Goal: Navigation & Orientation: Find specific page/section

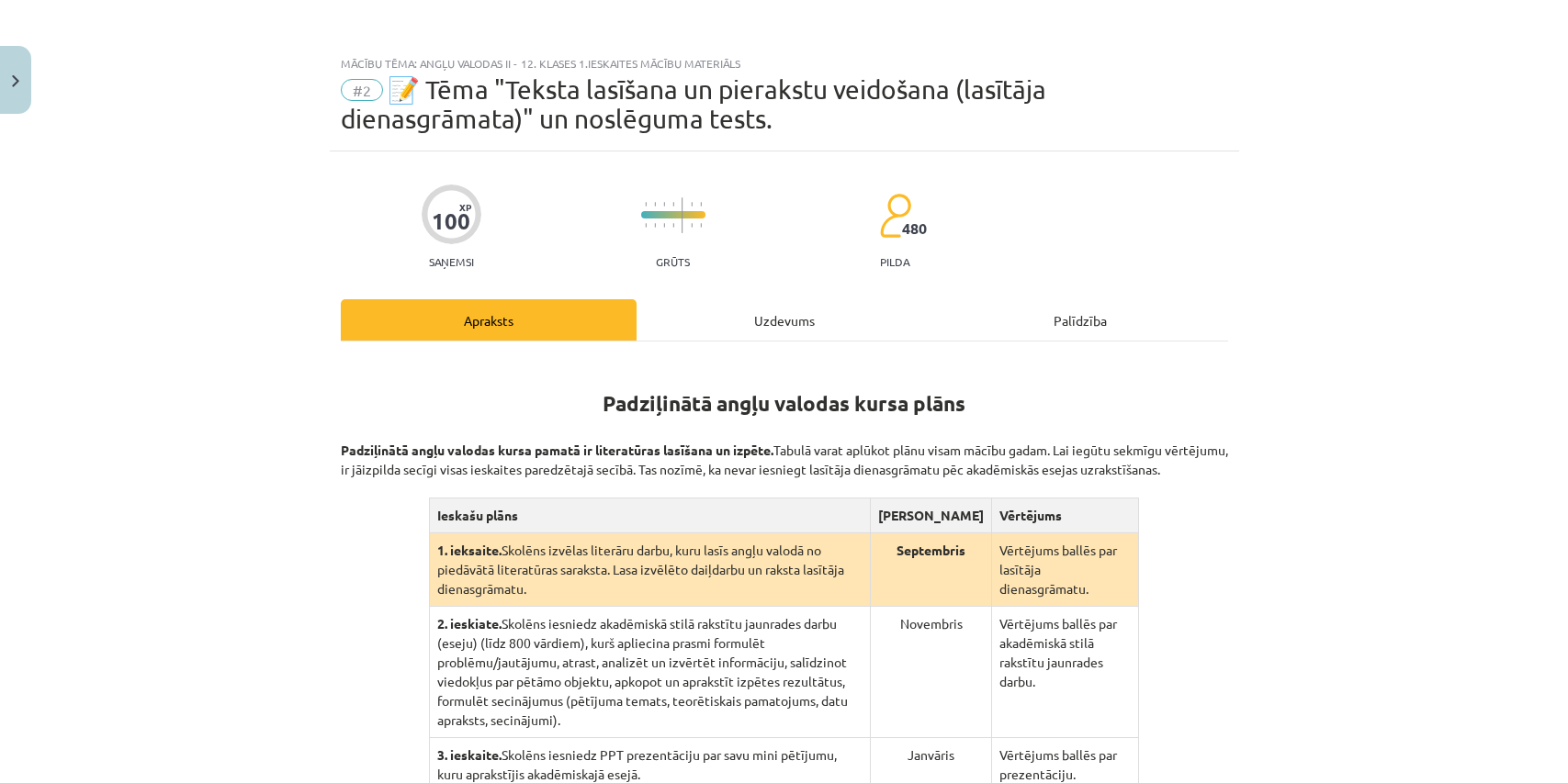
scroll to position [457, 0]
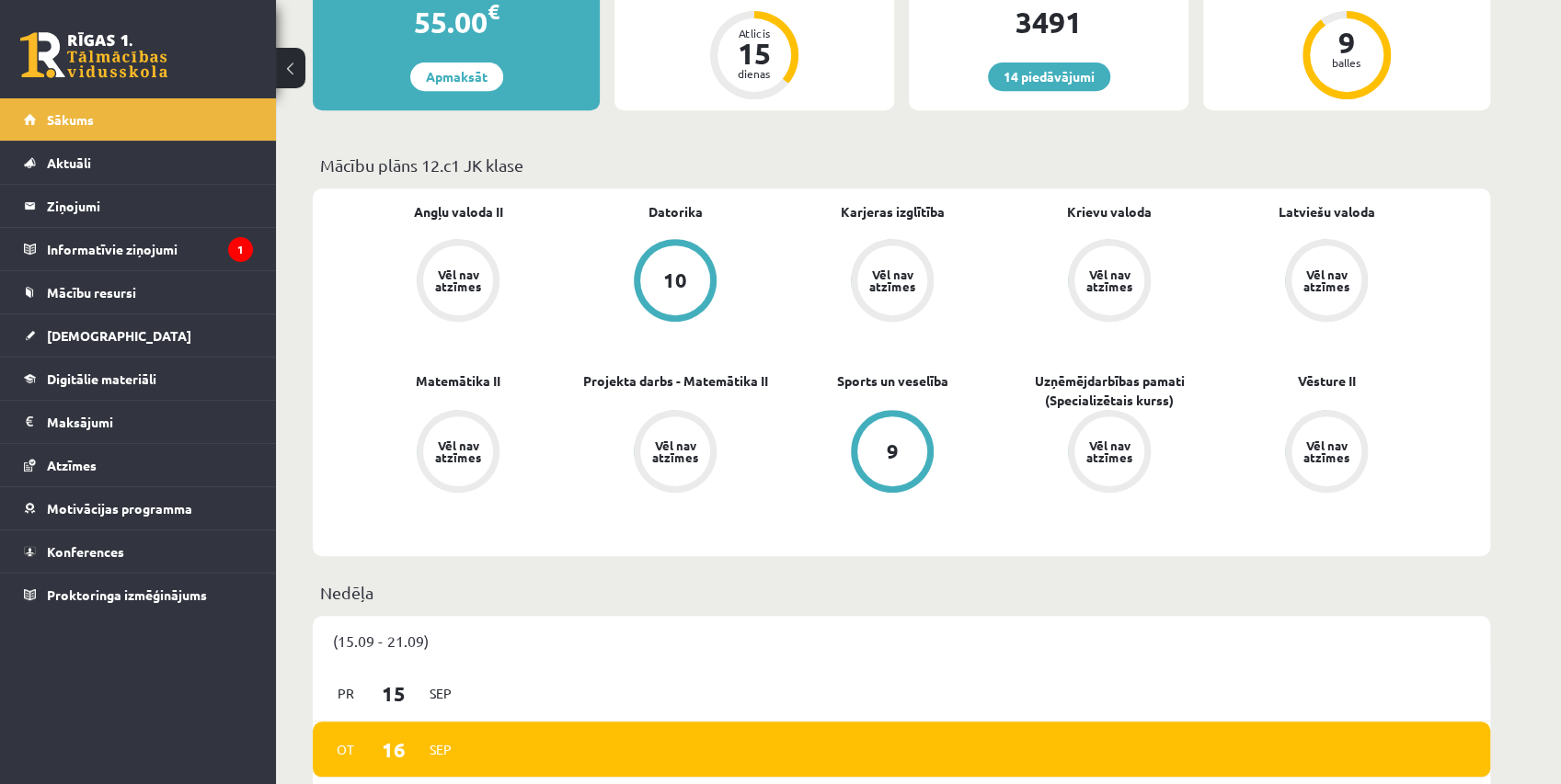
scroll to position [613, 0]
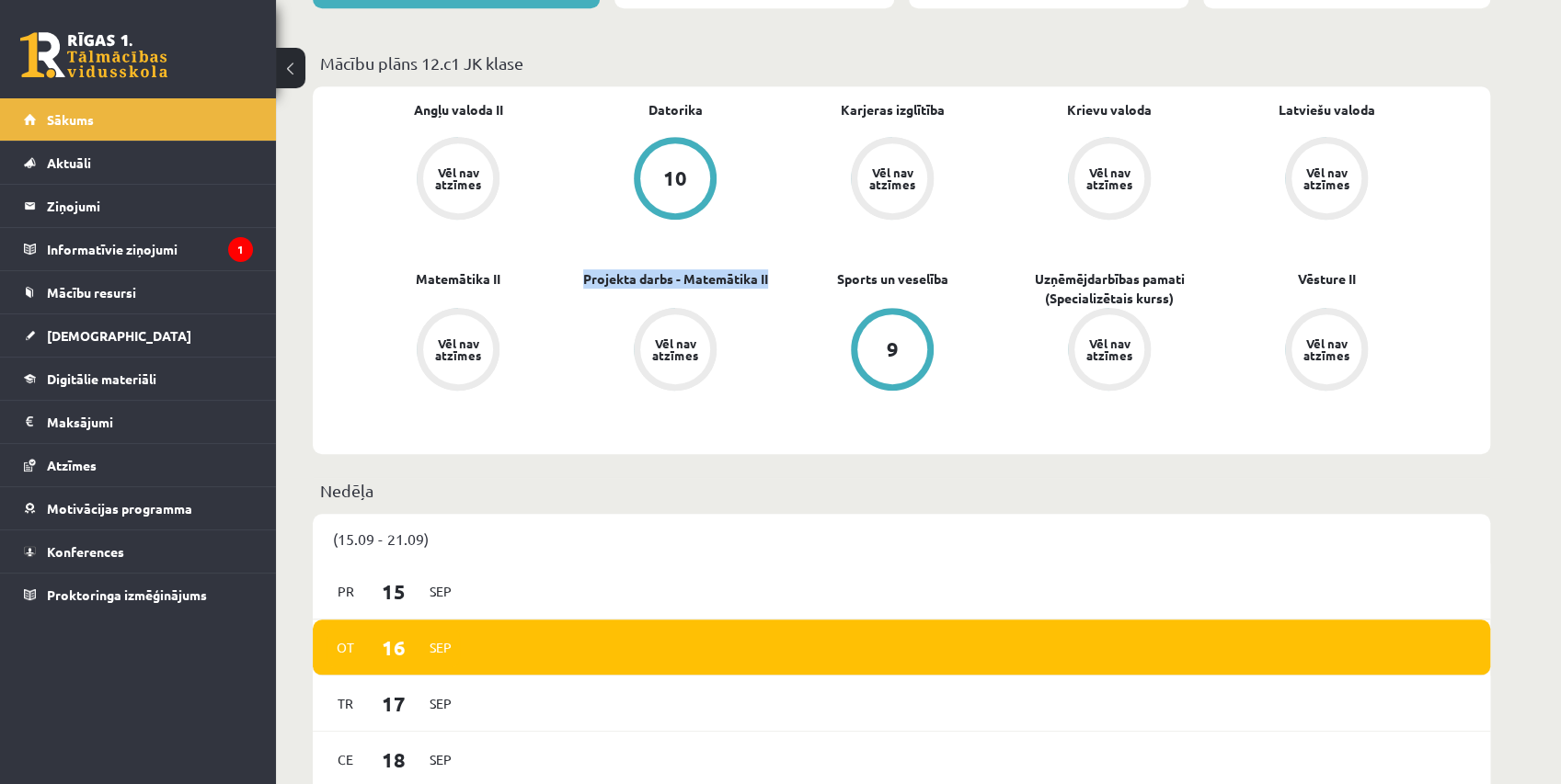
drag, startPoint x: 581, startPoint y: 255, endPoint x: 773, endPoint y: 255, distance: 192.0
click at [773, 255] on div "Angļu valoda II Vēl nav atzīmes [GEOGRAPHIC_DATA] 10 Karjeras izglītība Vēl nav…" at bounding box center [892, 271] width 1086 height 340
drag, startPoint x: 515, startPoint y: 94, endPoint x: 412, endPoint y: 92, distance: 103.0
click at [412, 92] on div "Angļu valoda II Vēl nav atzīmes [GEOGRAPHIC_DATA] 10 Karjeras izglītība Vēl nav…" at bounding box center [901, 271] width 1178 height 368
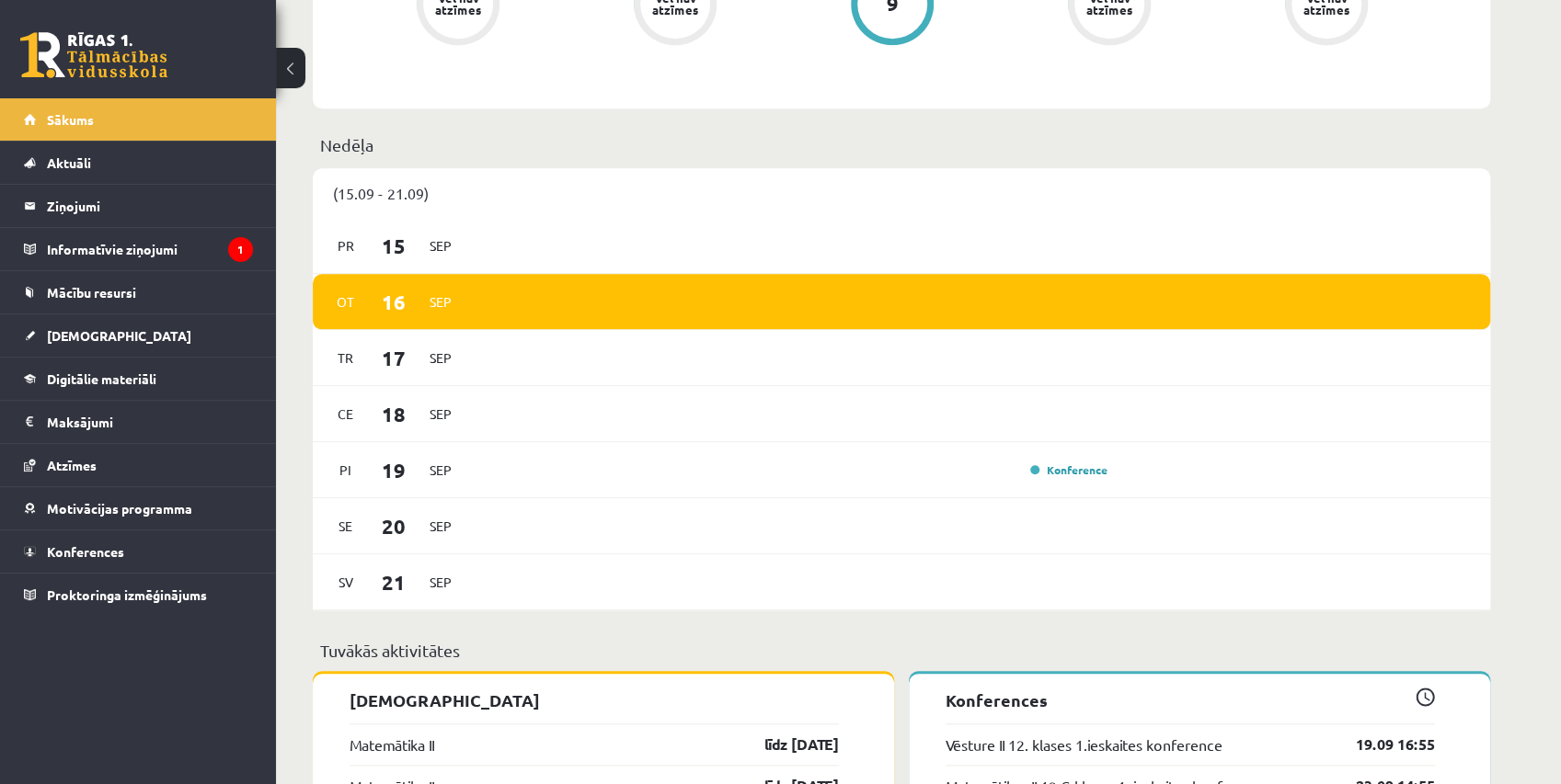
scroll to position [1266, 0]
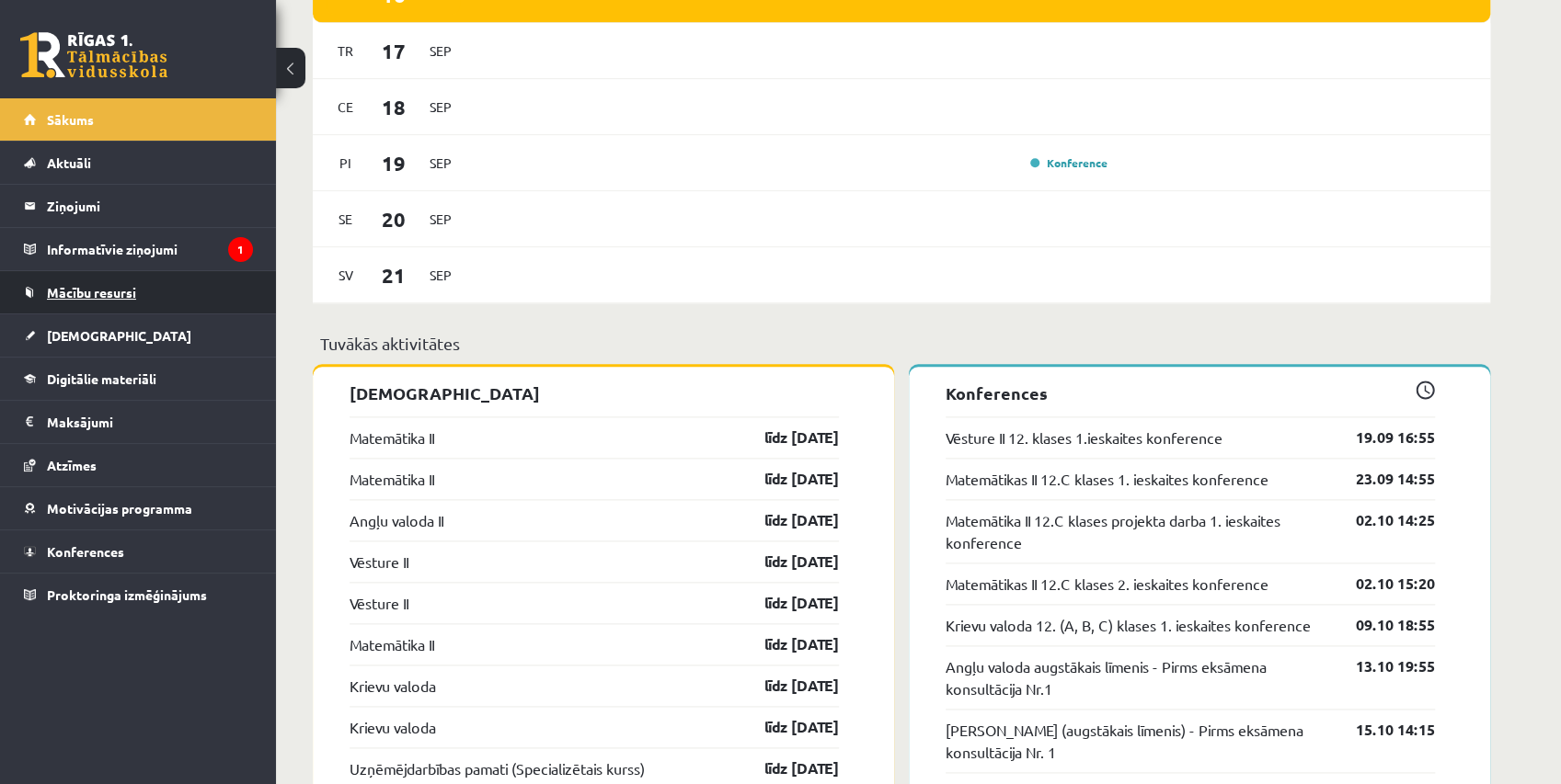
click at [224, 286] on link "Mācību resursi" at bounding box center [139, 292] width 229 height 42
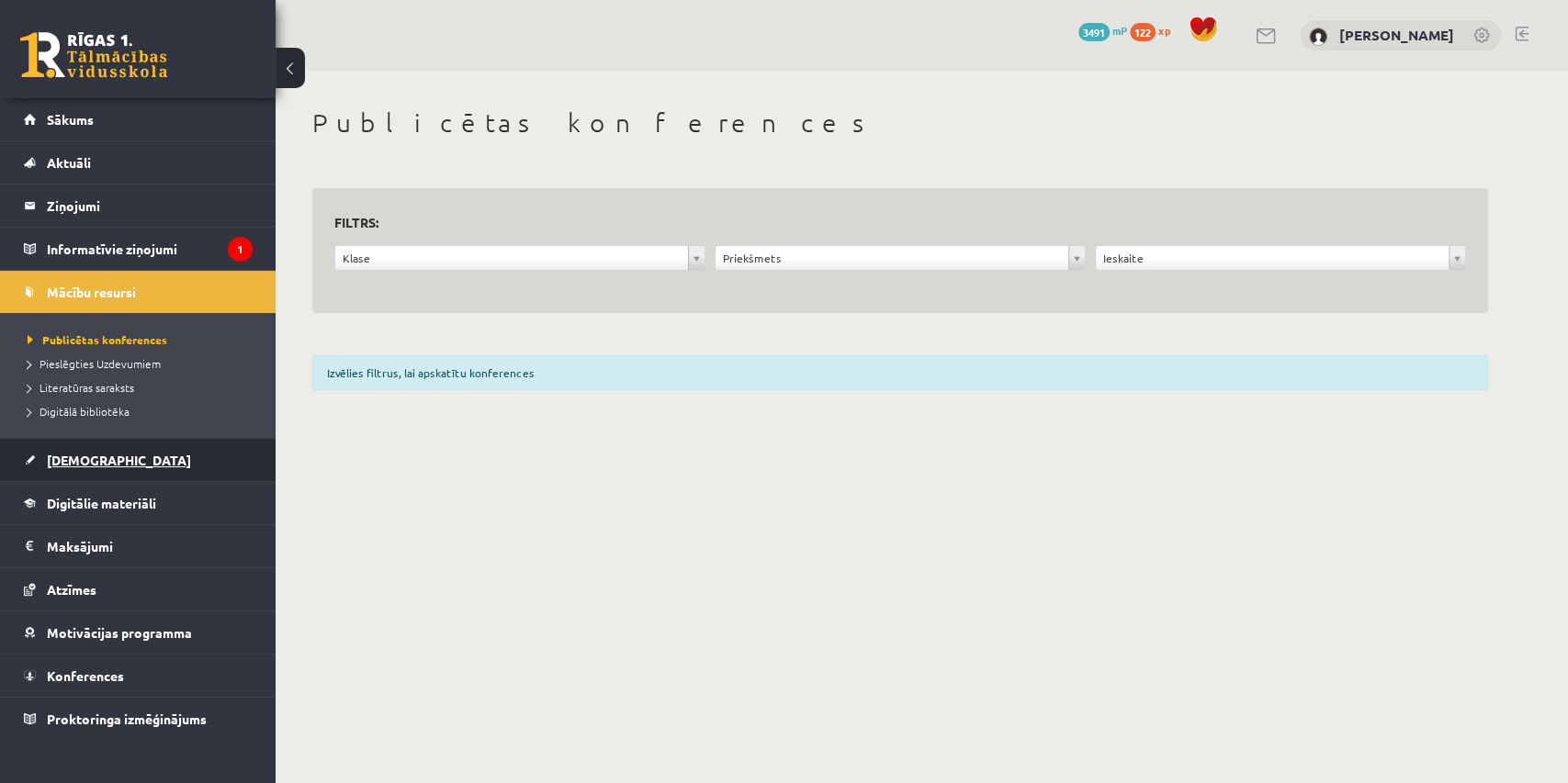
click at [156, 453] on link "[DEMOGRAPHIC_DATA]" at bounding box center [138, 460] width 229 height 42
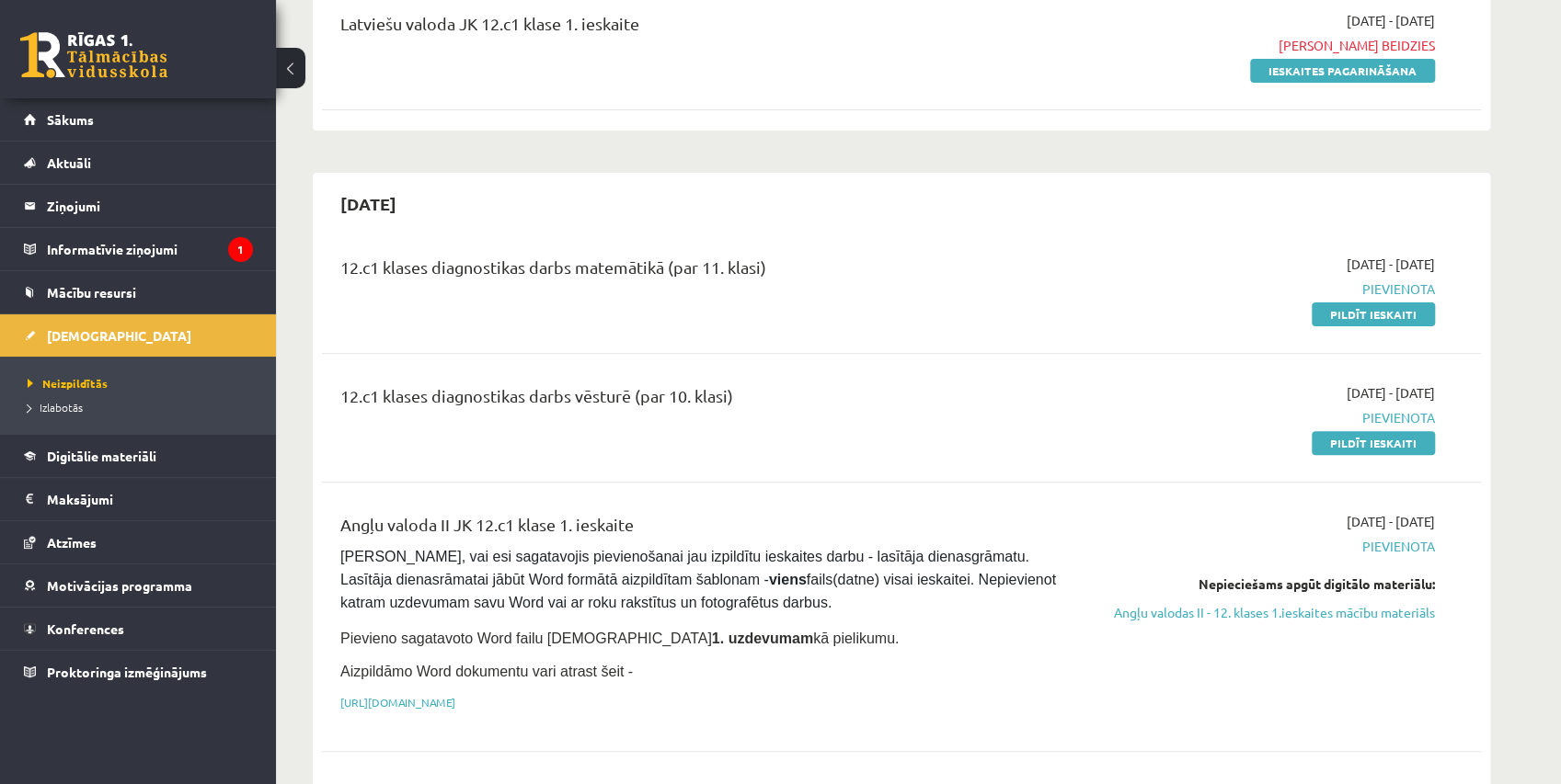
scroll to position [306, 0]
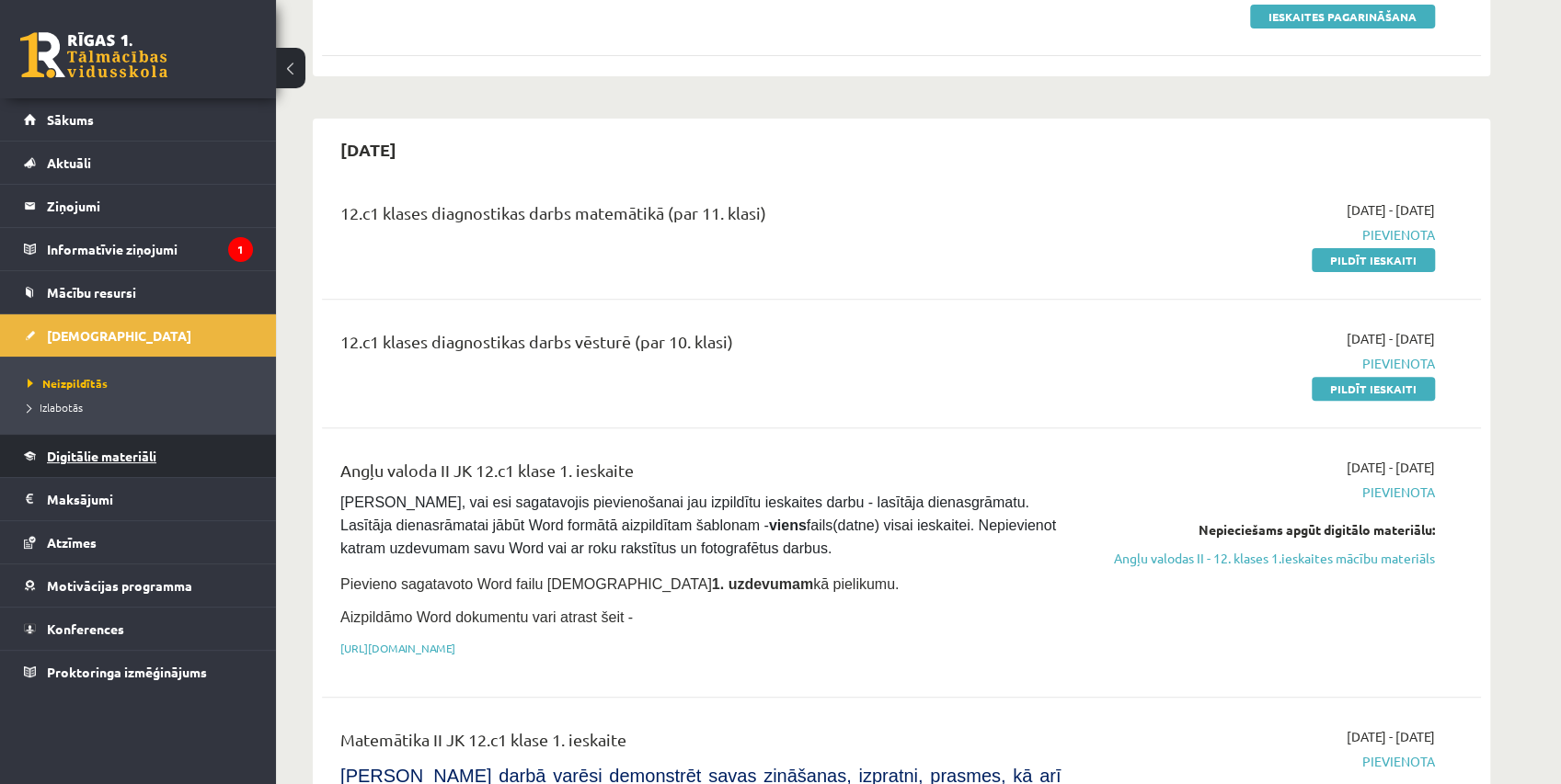
click at [154, 457] on span "Digitālie materiāli" at bounding box center [101, 457] width 110 height 17
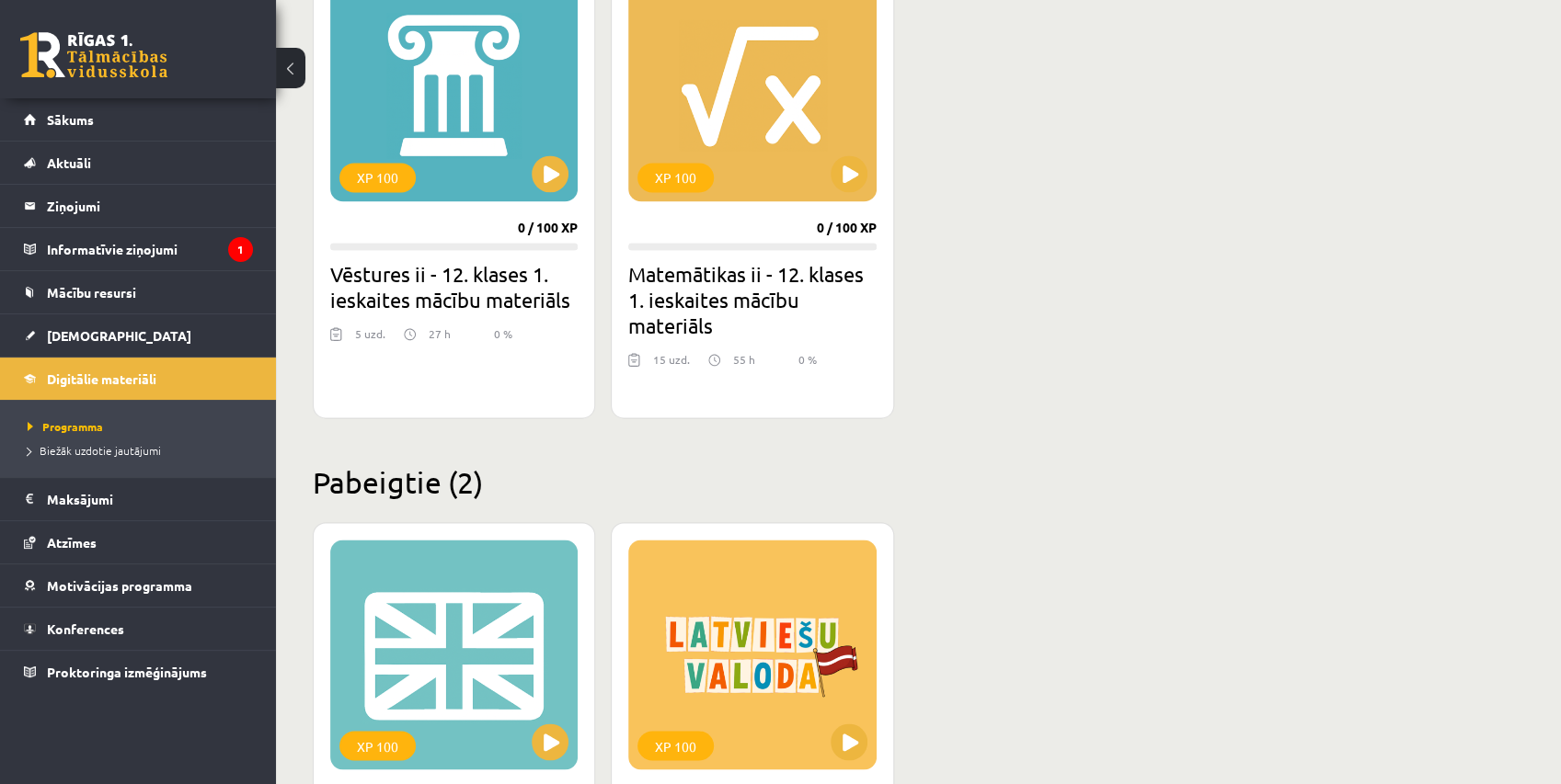
scroll to position [2043, 0]
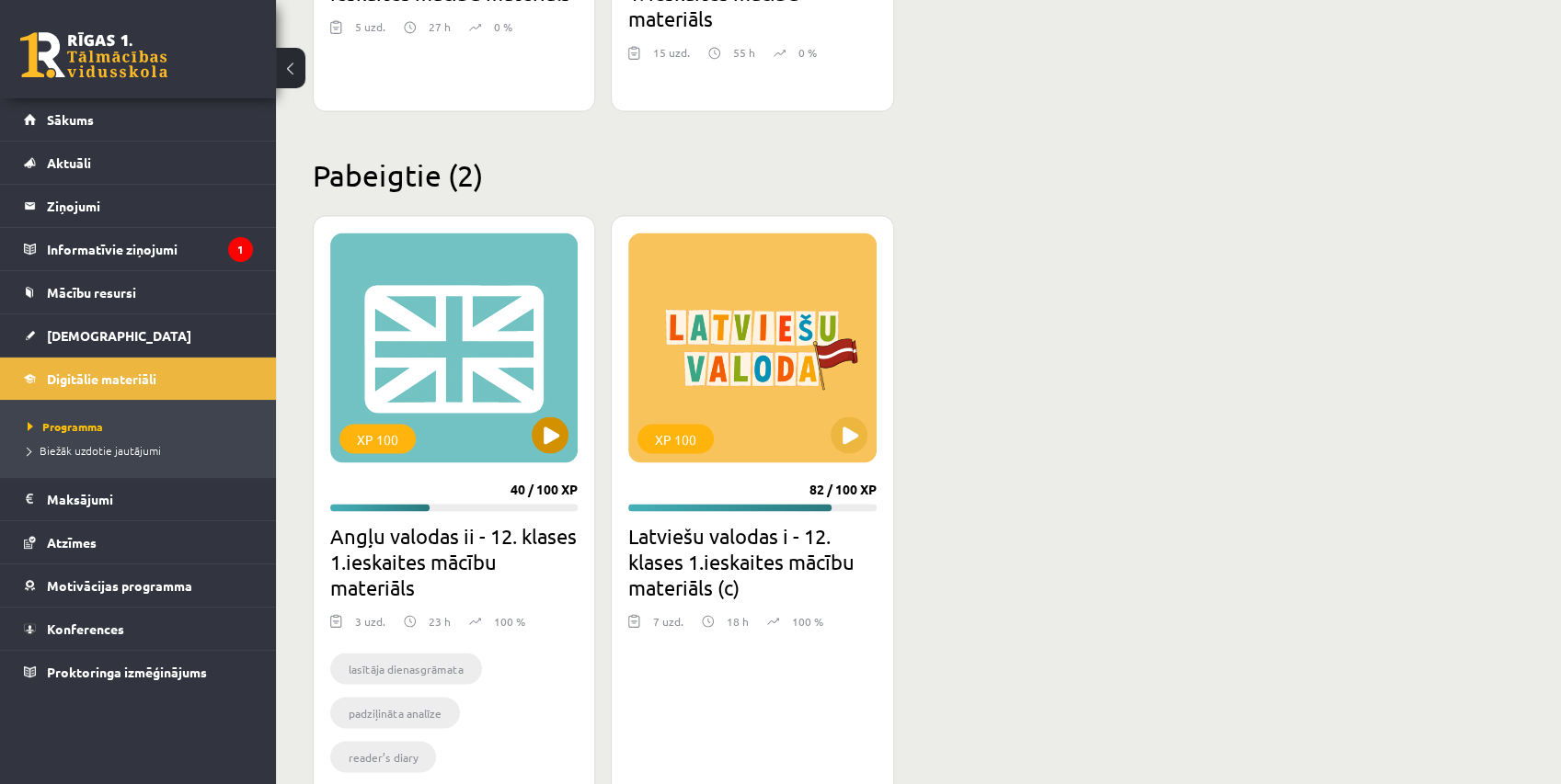
click at [470, 345] on div "XP 100" at bounding box center [454, 347] width 247 height 230
